Goal: Information Seeking & Learning: Compare options

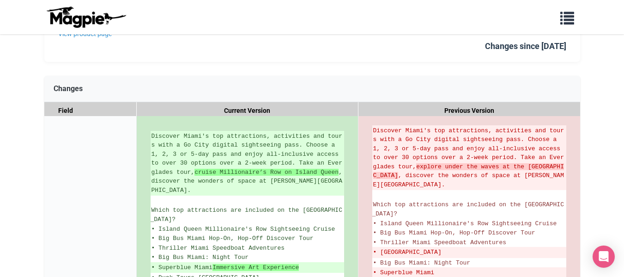
scroll to position [110, 0]
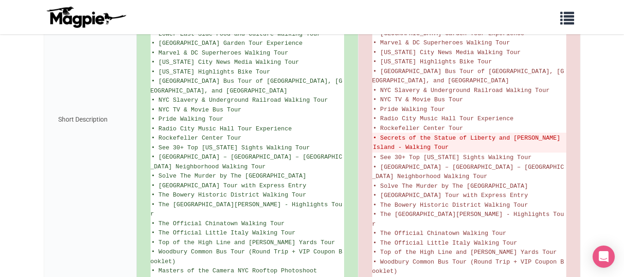
scroll to position [958, 0]
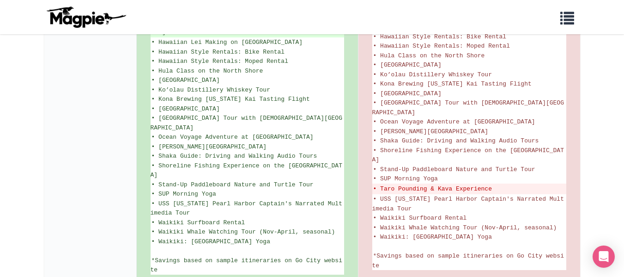
scroll to position [685, 0]
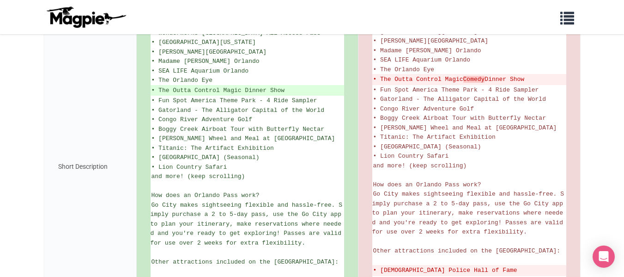
scroll to position [338, 0]
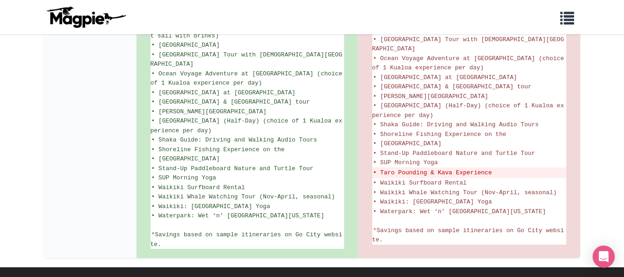
scroll to position [723, 0]
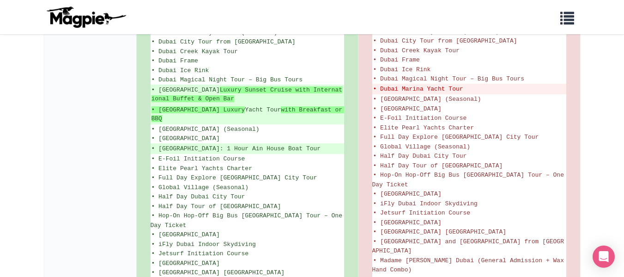
scroll to position [755, 0]
